Goal: Find specific page/section: Find specific page/section

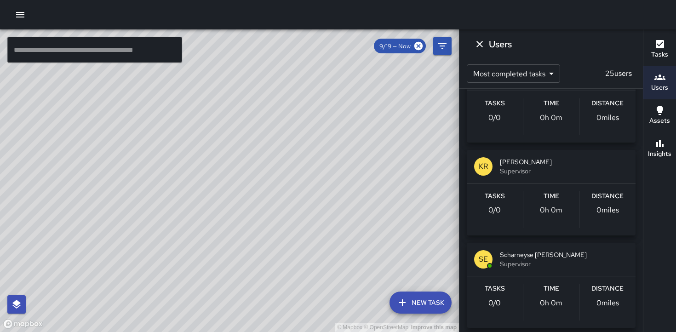
scroll to position [1309, 0]
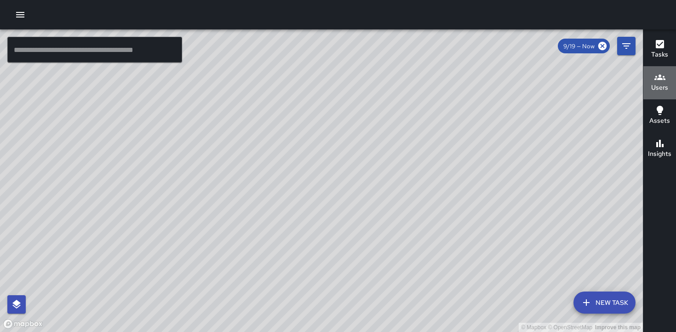
click at [663, 83] on h6 "Users" at bounding box center [659, 88] width 17 height 10
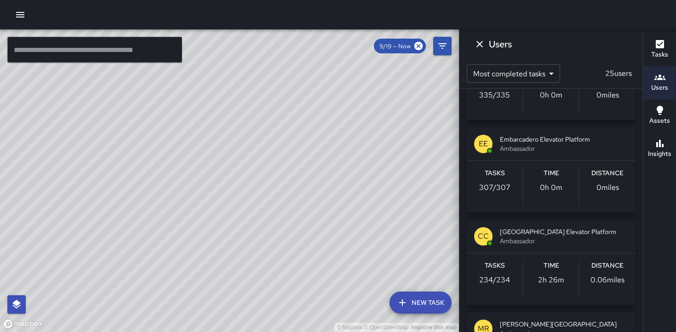
scroll to position [431, 0]
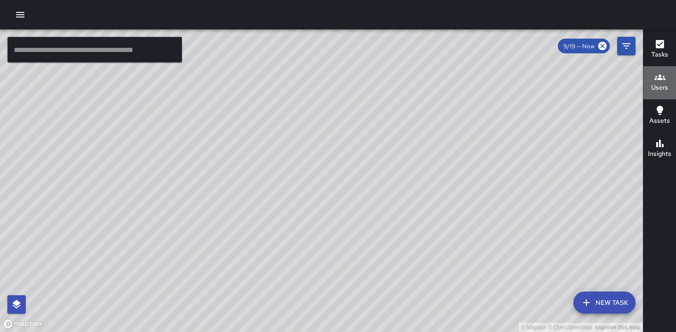
click at [658, 89] on h6 "Users" at bounding box center [659, 88] width 17 height 10
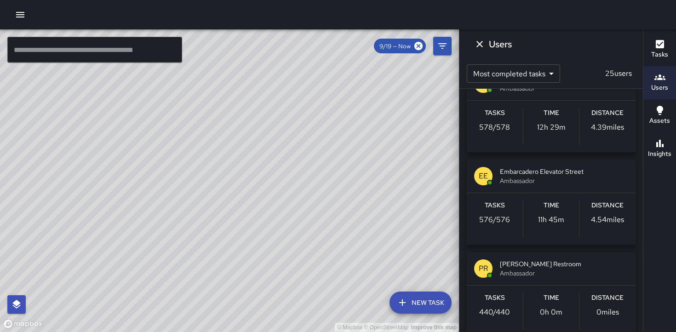
scroll to position [120, 0]
